Goal: Task Accomplishment & Management: Use online tool/utility

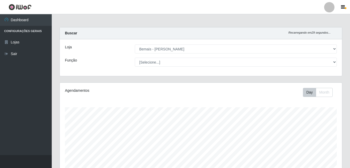
select select "230"
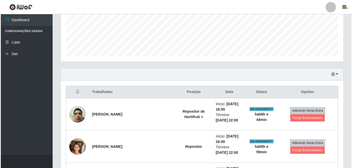
scroll to position [107, 282]
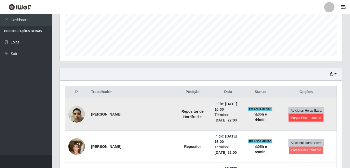
click at [294, 119] on button "Forçar Encerramento" at bounding box center [306, 117] width 35 height 7
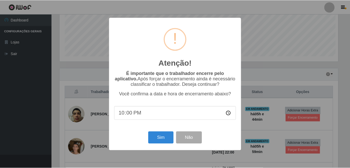
scroll to position [107, 280]
click at [165, 139] on button "Sim" at bounding box center [161, 138] width 25 height 12
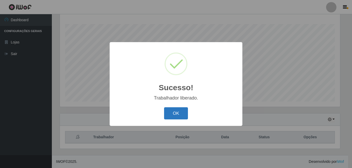
click at [169, 112] on button "OK" at bounding box center [176, 113] width 24 height 12
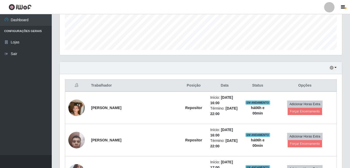
scroll to position [161, 0]
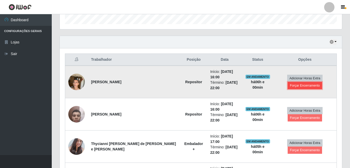
click at [294, 87] on button "Forçar Encerramento" at bounding box center [305, 85] width 35 height 7
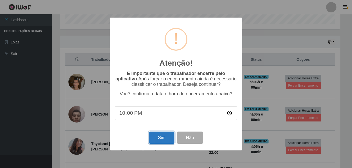
click at [161, 137] on button "Sim" at bounding box center [161, 138] width 25 height 12
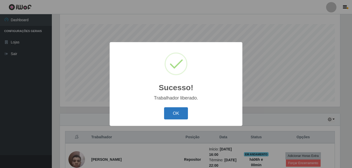
click at [182, 115] on button "OK" at bounding box center [176, 113] width 24 height 12
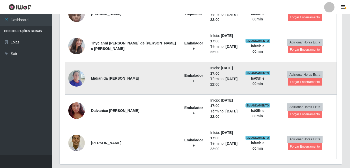
scroll to position [245, 0]
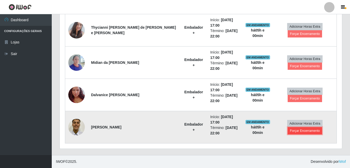
click at [293, 133] on button "Forçar Encerramento" at bounding box center [305, 130] width 35 height 7
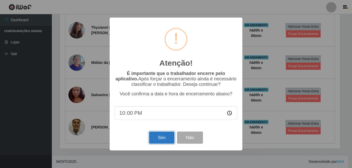
click at [161, 140] on button "Sim" at bounding box center [161, 138] width 25 height 12
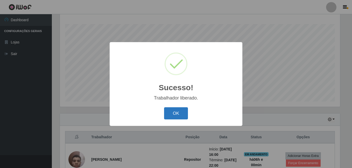
click at [178, 114] on button "OK" at bounding box center [176, 113] width 24 height 12
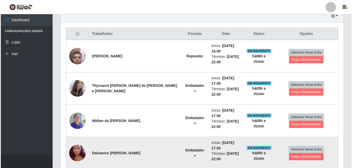
scroll to position [213, 0]
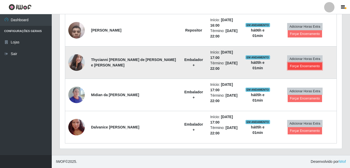
click at [315, 69] on button "Forçar Encerramento" at bounding box center [305, 66] width 35 height 7
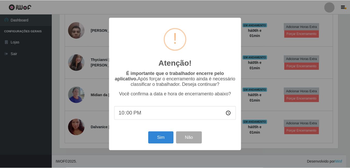
scroll to position [107, 280]
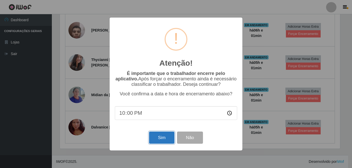
click at [160, 139] on button "Sim" at bounding box center [161, 138] width 25 height 12
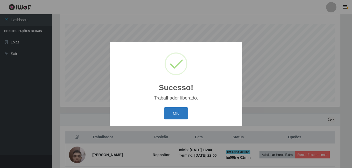
click at [172, 115] on button "OK" at bounding box center [176, 113] width 24 height 12
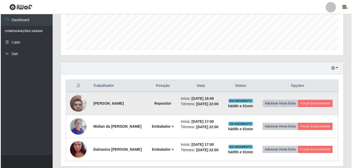
scroll to position [135, 0]
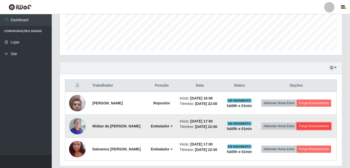
click at [297, 130] on button "Forçar Encerramento" at bounding box center [314, 126] width 35 height 7
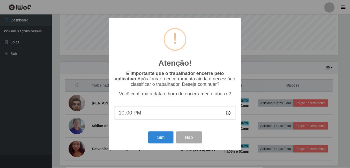
scroll to position [107, 280]
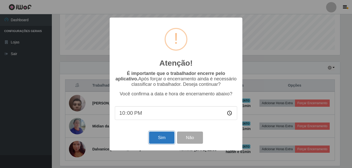
click at [162, 142] on button "Sim" at bounding box center [161, 138] width 25 height 12
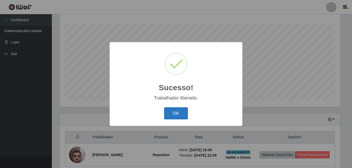
click at [180, 113] on button "OK" at bounding box center [176, 113] width 24 height 12
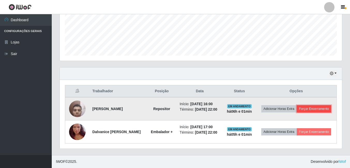
click at [297, 107] on button "Forçar Encerramento" at bounding box center [314, 108] width 35 height 7
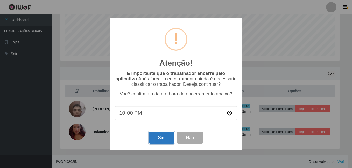
click at [159, 138] on button "Sim" at bounding box center [161, 138] width 25 height 12
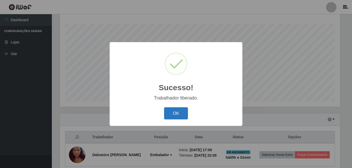
click at [182, 113] on button "OK" at bounding box center [176, 113] width 24 height 12
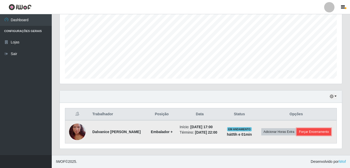
click at [297, 135] on button "Forçar Encerramento" at bounding box center [314, 131] width 35 height 7
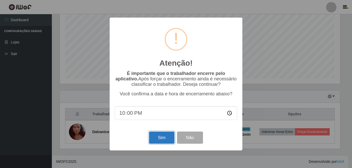
click at [159, 137] on button "Sim" at bounding box center [161, 138] width 25 height 12
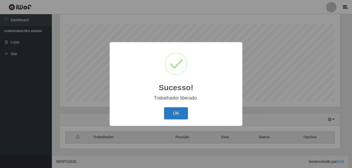
click at [173, 116] on button "OK" at bounding box center [176, 113] width 24 height 12
